Goal: Task Accomplishment & Management: Manage account settings

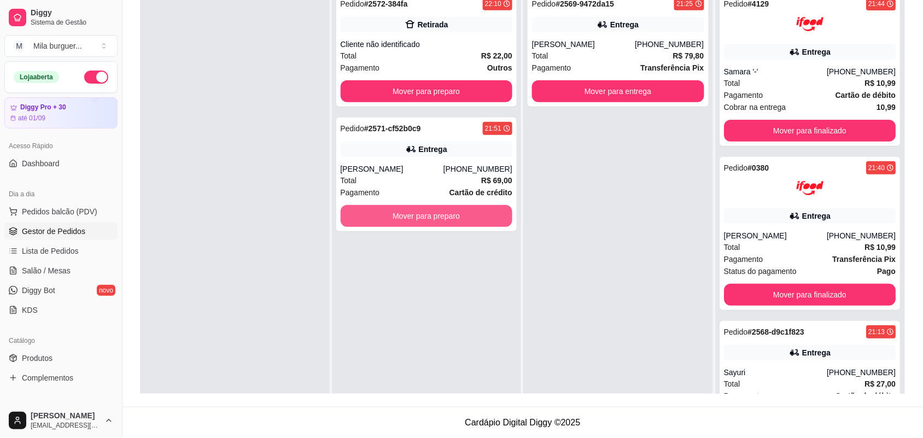
scroll to position [137, 0]
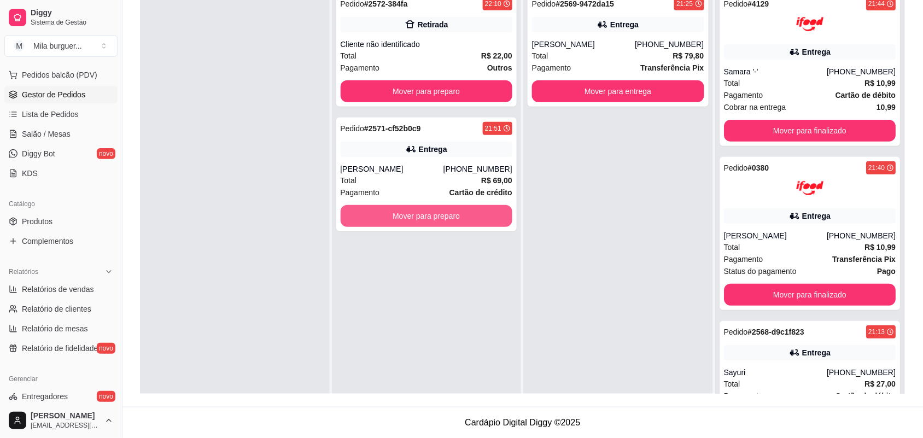
click at [394, 214] on button "Mover para preparo" at bounding box center [427, 216] width 172 height 22
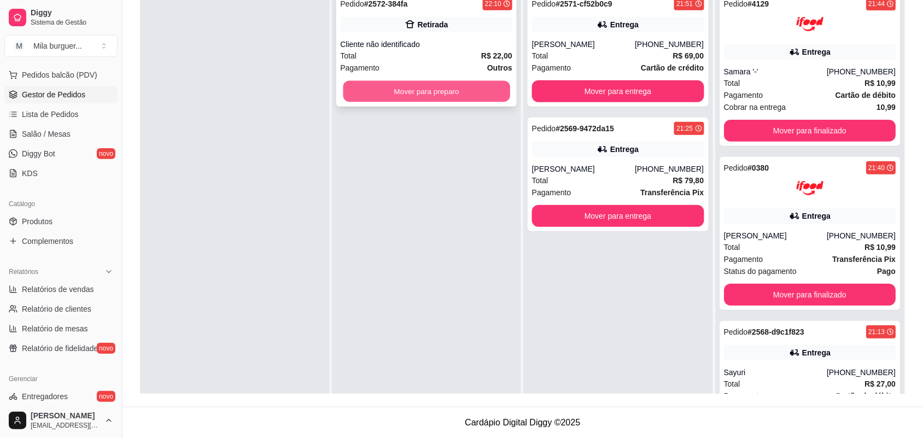
click at [417, 88] on button "Mover para preparo" at bounding box center [426, 91] width 167 height 21
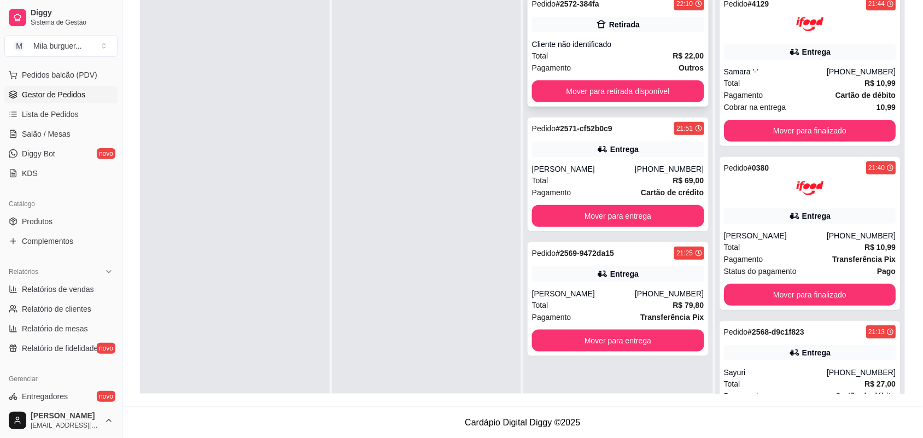
click at [564, 104] on div "Pedido # 2572-384fa 22:10 Retirada Cliente não identificado Total R$ 22,00 Paga…" at bounding box center [618, 50] width 181 height 114
click at [668, 96] on button "Mover para retirada disponível" at bounding box center [618, 91] width 172 height 22
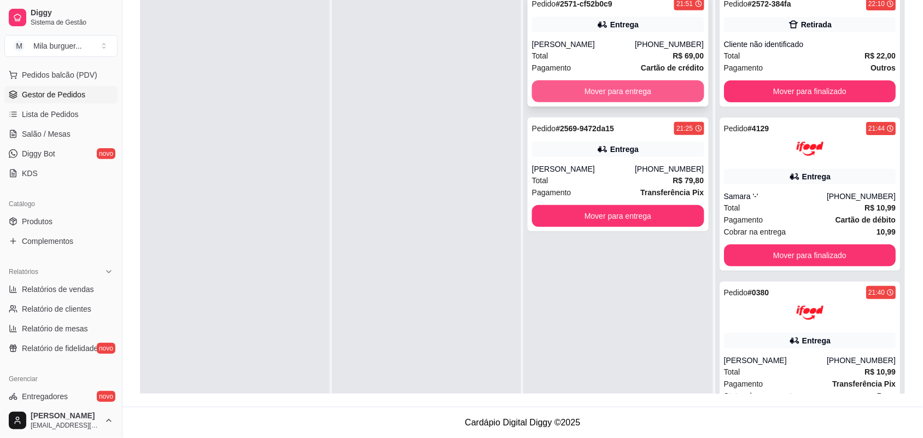
click at [668, 95] on button "Mover para entrega" at bounding box center [618, 91] width 172 height 22
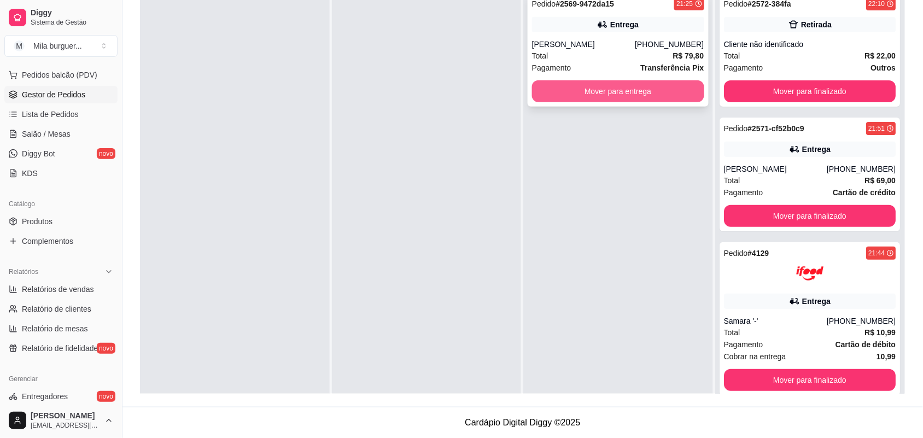
click at [667, 94] on button "Mover para entrega" at bounding box center [618, 91] width 172 height 22
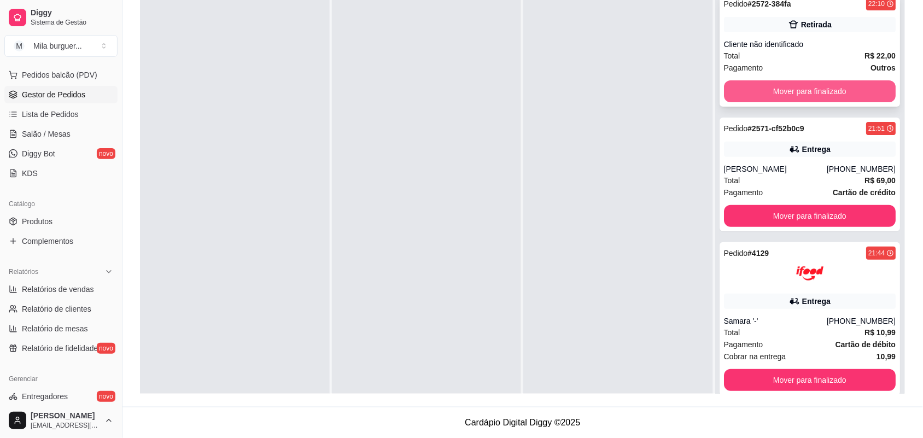
click at [736, 89] on button "Mover para finalizado" at bounding box center [810, 91] width 172 height 22
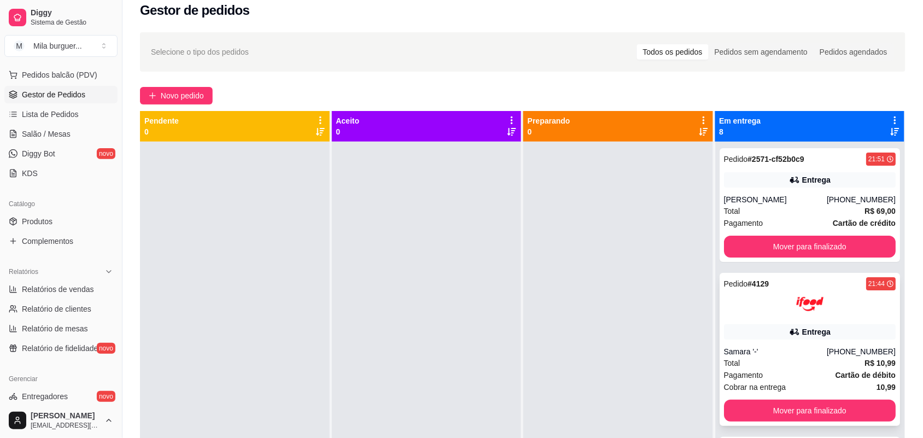
scroll to position [0, 0]
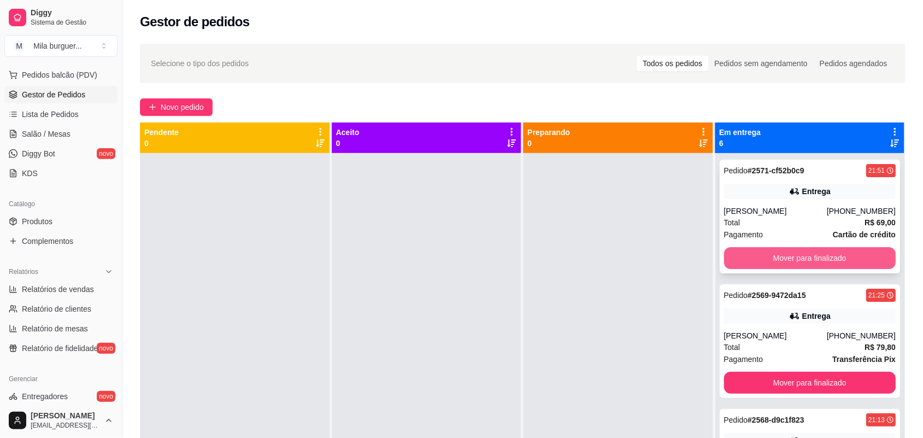
click at [724, 249] on button "Mover para finalizado" at bounding box center [810, 258] width 172 height 22
click at [726, 249] on button "Mover para finalizado" at bounding box center [809, 258] width 167 height 21
click at [724, 249] on button "Mover para finalizado" at bounding box center [810, 258] width 172 height 22
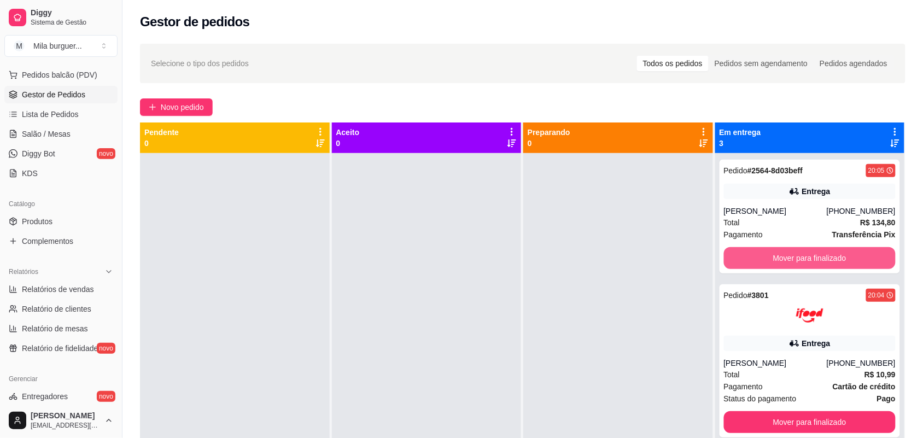
click at [724, 249] on button "Mover para finalizado" at bounding box center [810, 258] width 172 height 22
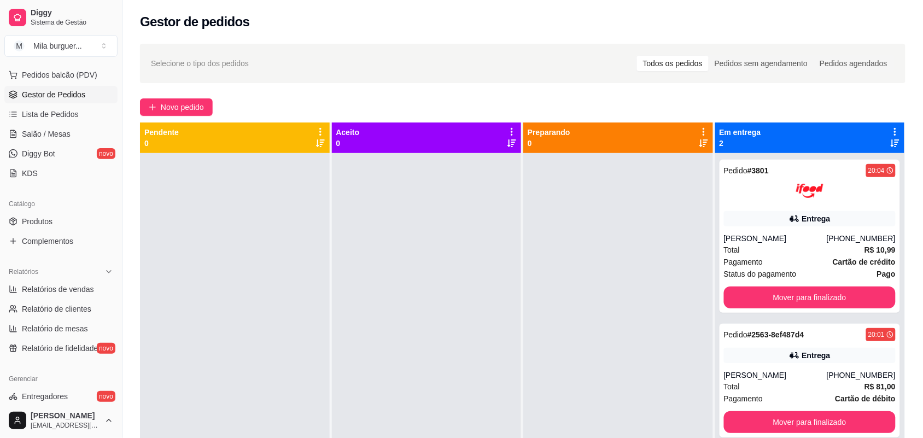
click at [724, 249] on span "Total" at bounding box center [732, 250] width 16 height 12
click at [651, 243] on div at bounding box center [618, 372] width 190 height 438
click at [724, 291] on div "Mover para finalizado" at bounding box center [810, 298] width 172 height 22
click at [726, 292] on button "Mover para finalizado" at bounding box center [810, 298] width 172 height 22
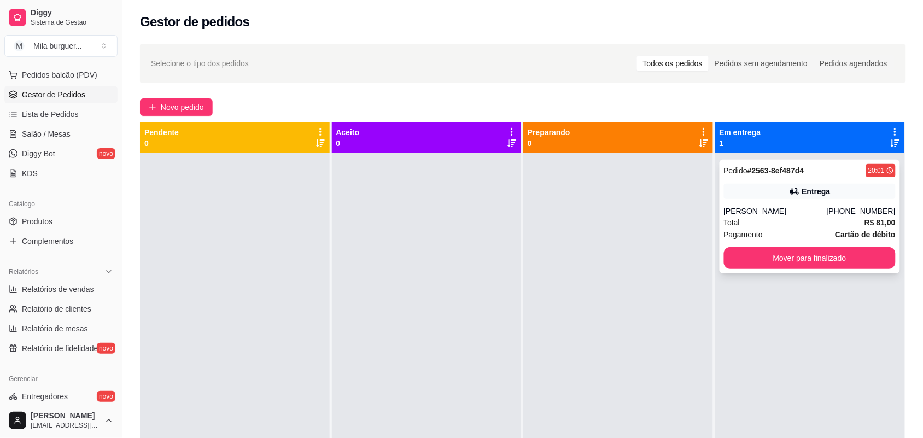
click at [736, 258] on button "Mover para finalizado" at bounding box center [810, 258] width 172 height 22
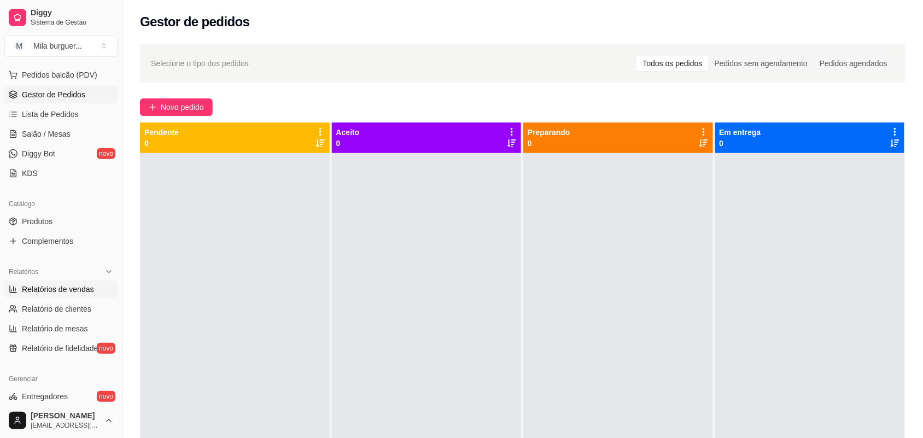
click at [66, 292] on span "Relatórios de vendas" at bounding box center [58, 289] width 72 height 11
select select "ALL"
select select "0"
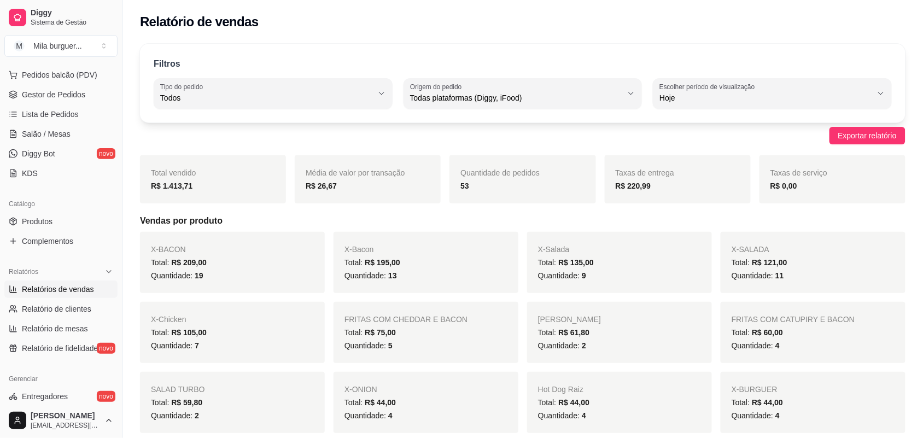
click at [64, 291] on span "Relatórios de vendas" at bounding box center [58, 289] width 72 height 11
click at [56, 94] on span "Gestor de Pedidos" at bounding box center [53, 94] width 63 height 11
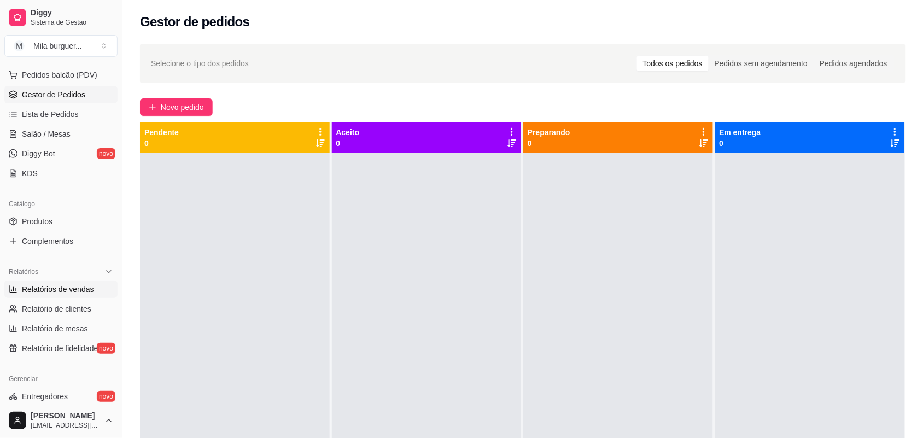
click at [71, 293] on span "Relatórios de vendas" at bounding box center [58, 289] width 72 height 11
select select "ALL"
select select "0"
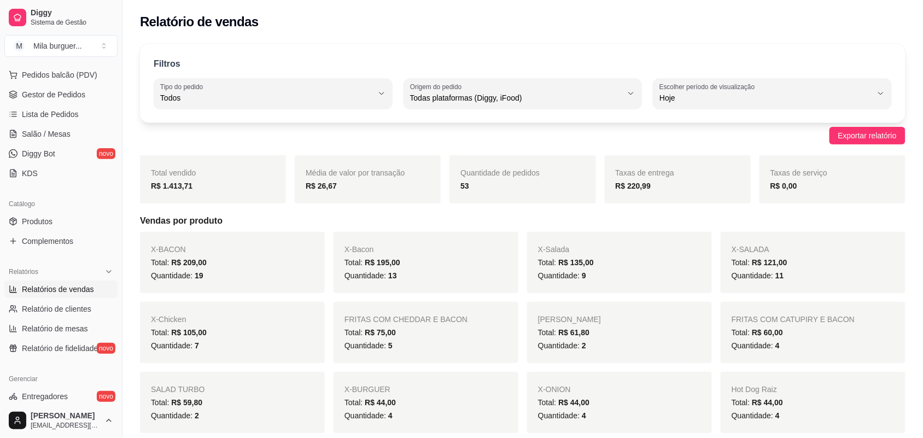
click at [681, 188] on div "R$ 220,99" at bounding box center [678, 185] width 124 height 13
click at [652, 170] on span "Taxas de entrega" at bounding box center [645, 172] width 59 height 9
drag, startPoint x: 518, startPoint y: 238, endPoint x: 454, endPoint y: 208, distance: 70.9
click at [518, 238] on div "X-Bacon Total: R$ 195,00 Quantidade: 13" at bounding box center [426, 262] width 185 height 61
